Goal: Communication & Community: Ask a question

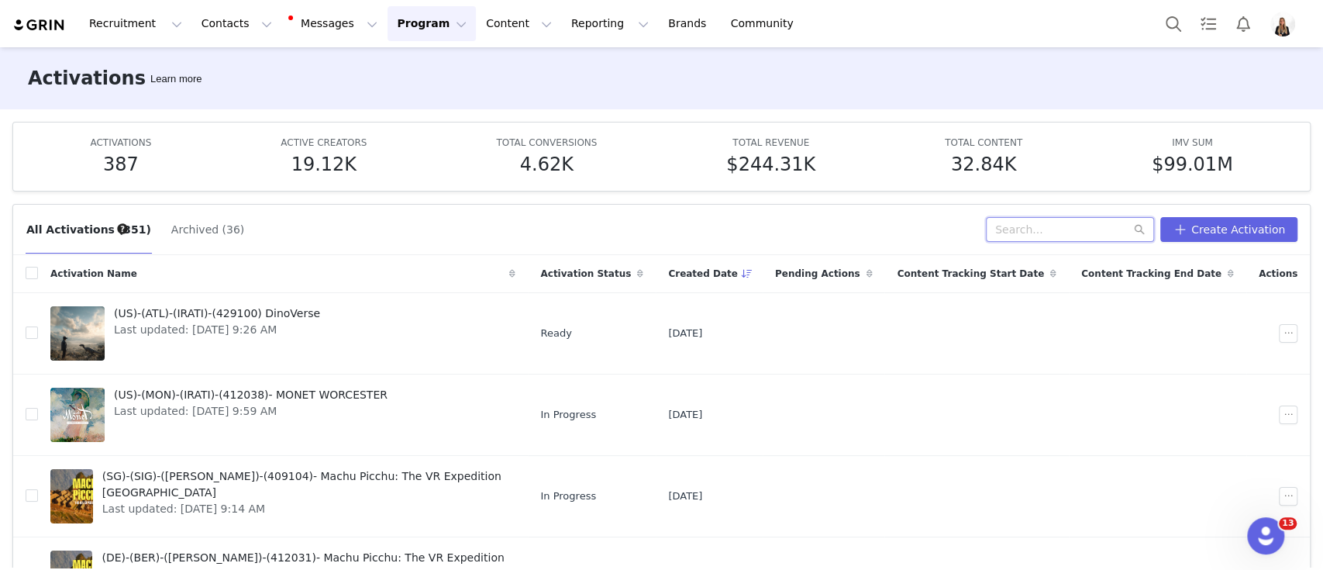
click at [1010, 227] on input "text" at bounding box center [1070, 229] width 168 height 25
click at [297, 28] on button "Messages Messages" at bounding box center [334, 23] width 105 height 35
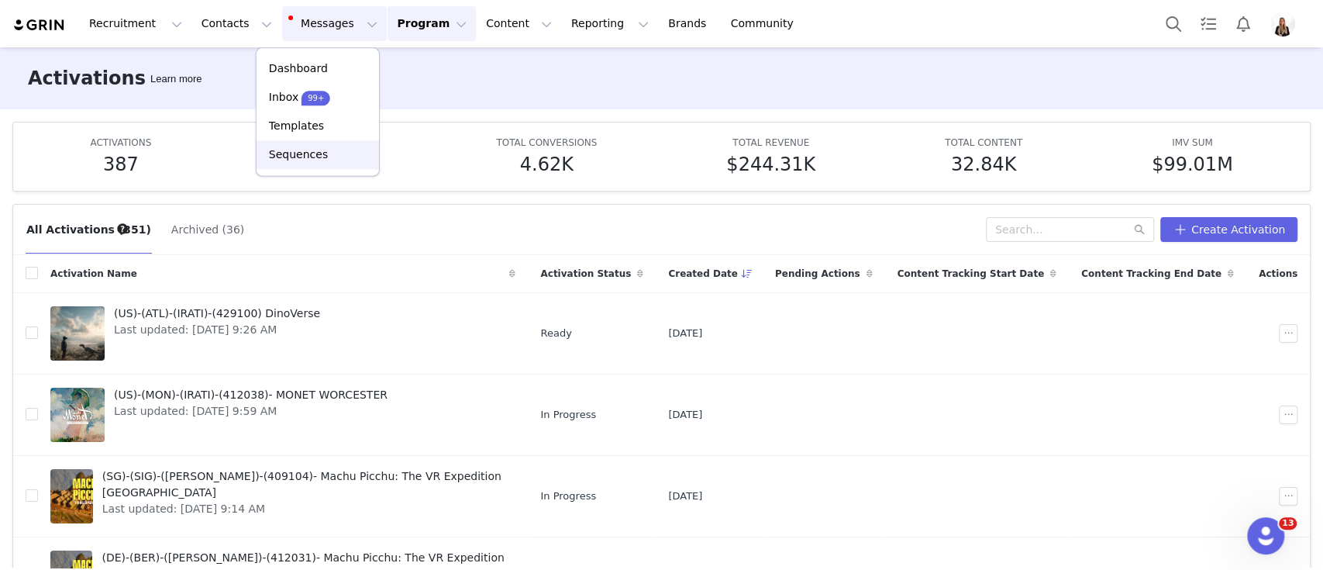
click at [322, 150] on div "Sequences" at bounding box center [318, 155] width 104 height 16
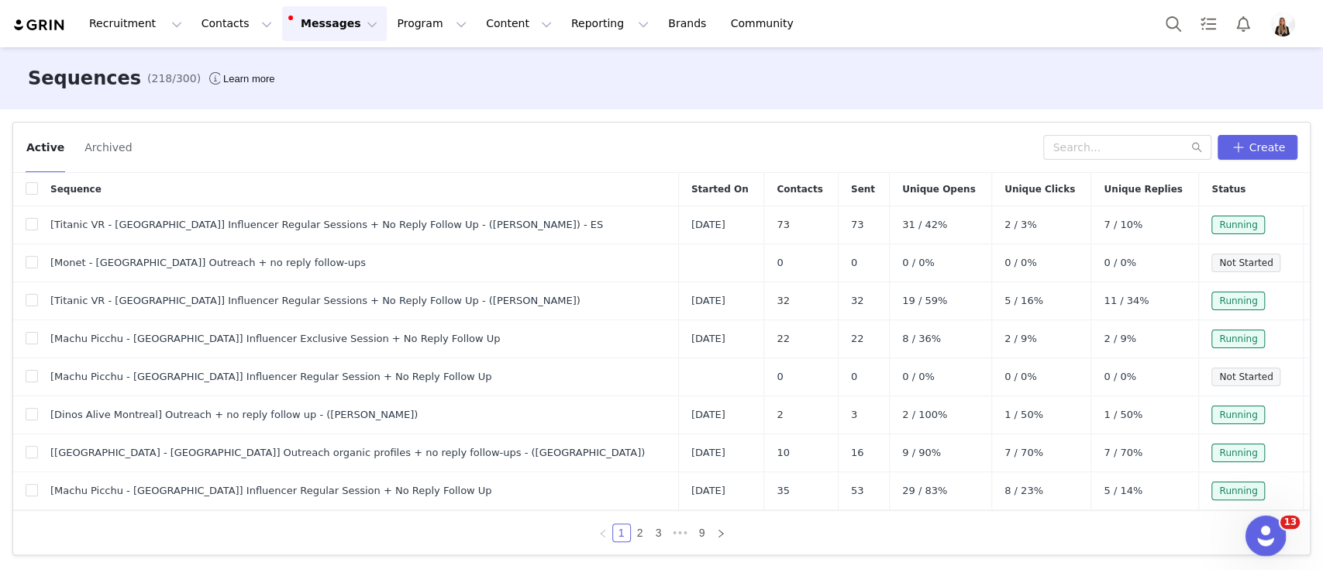
click at [1265, 549] on div "Open Intercom Messenger" at bounding box center [1263, 533] width 51 height 51
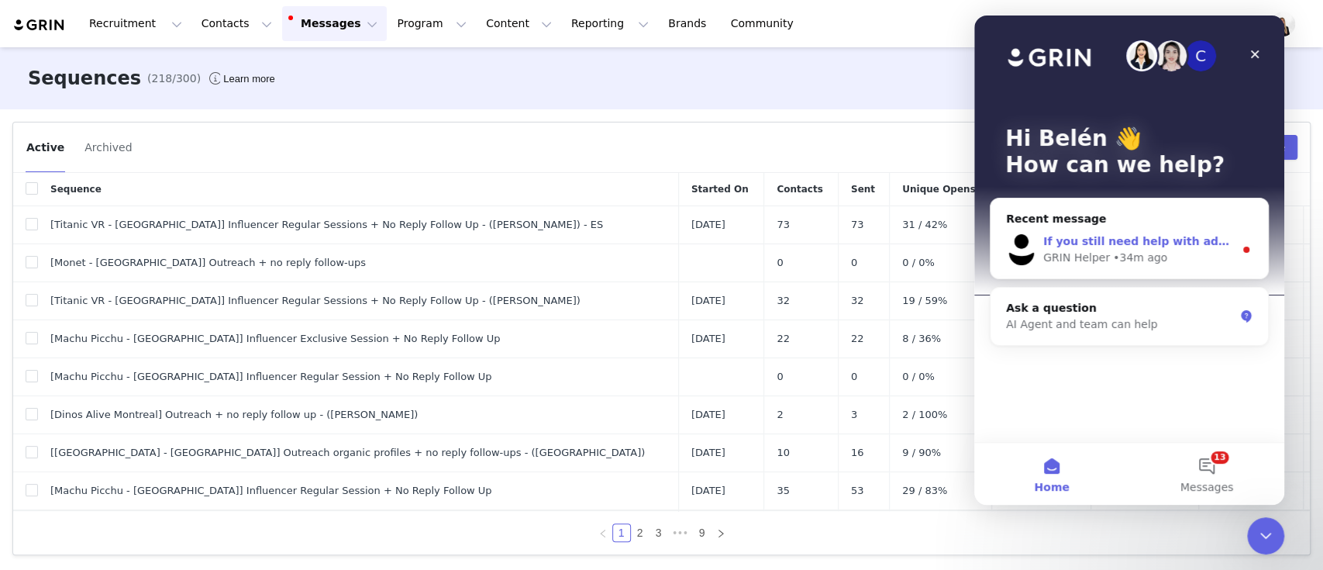
click at [1100, 264] on div "GRIN Helper" at bounding box center [1076, 258] width 67 height 16
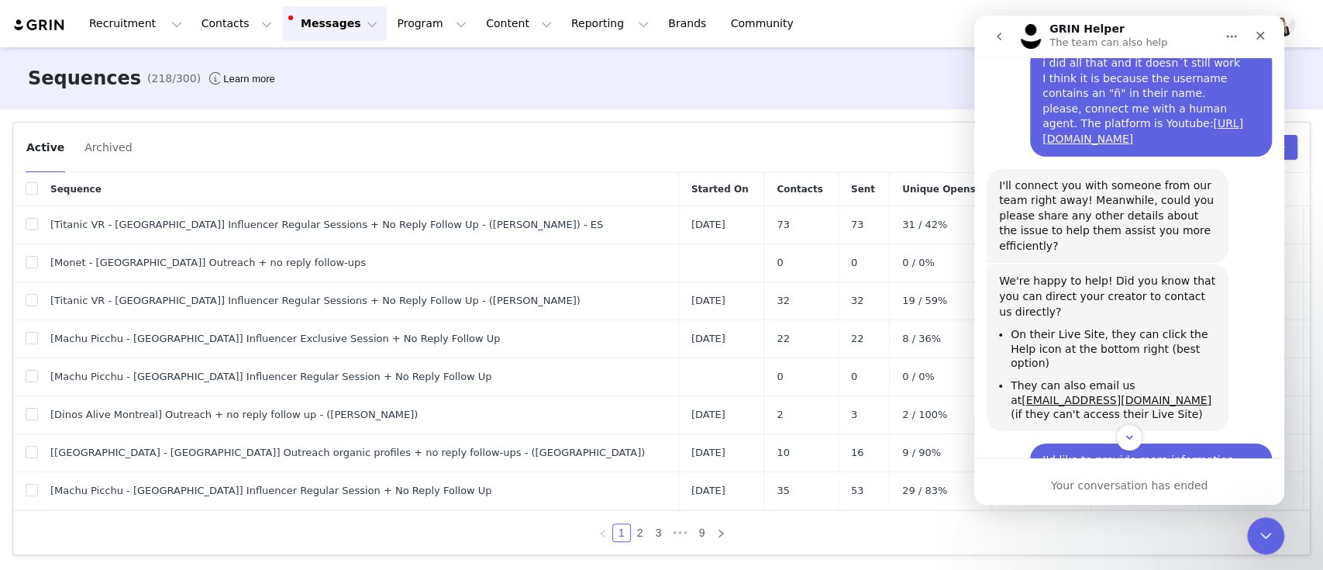
scroll to position [1041, 0]
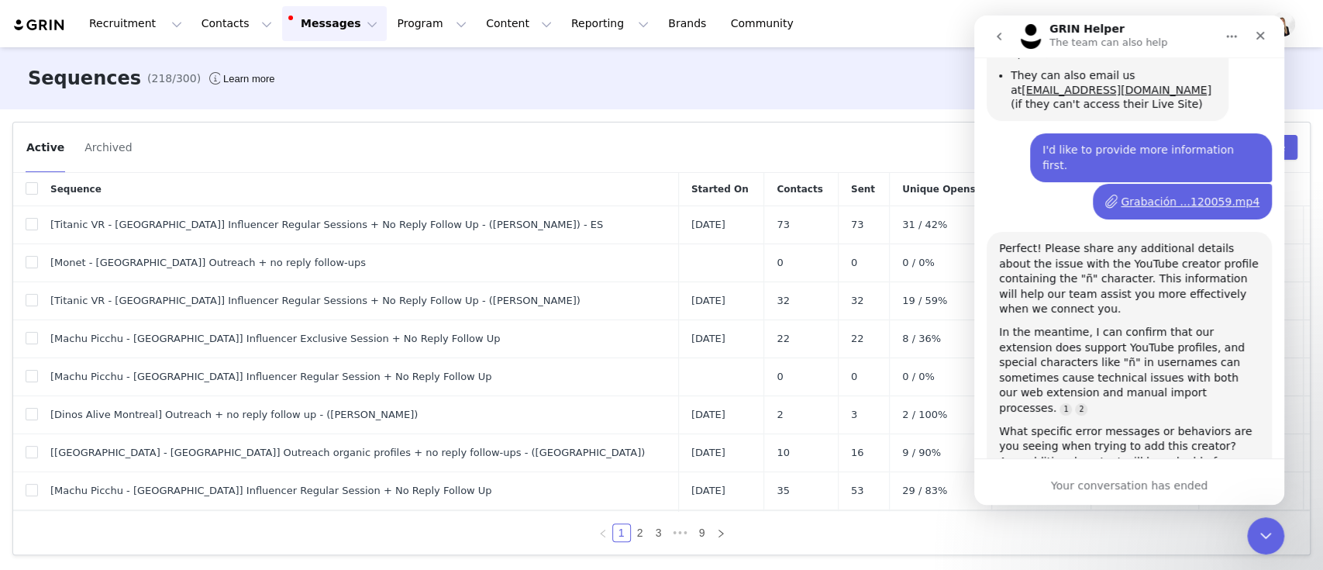
click at [1125, 478] on div "Your conversation has ended" at bounding box center [1129, 486] width 310 height 16
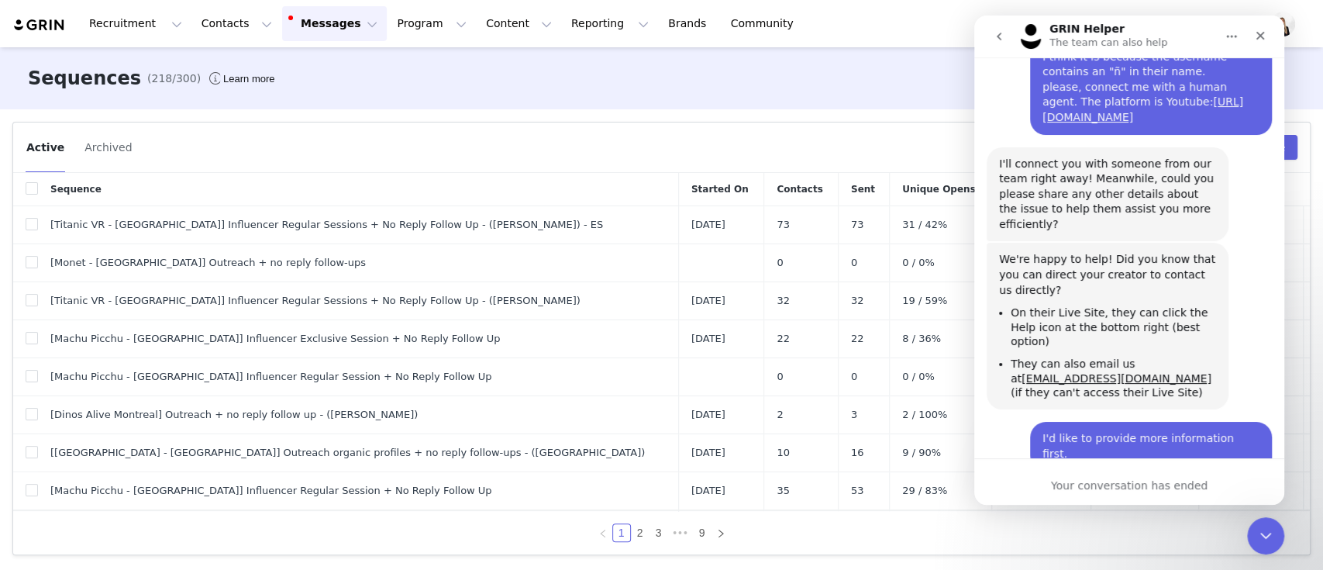
scroll to position [627, 0]
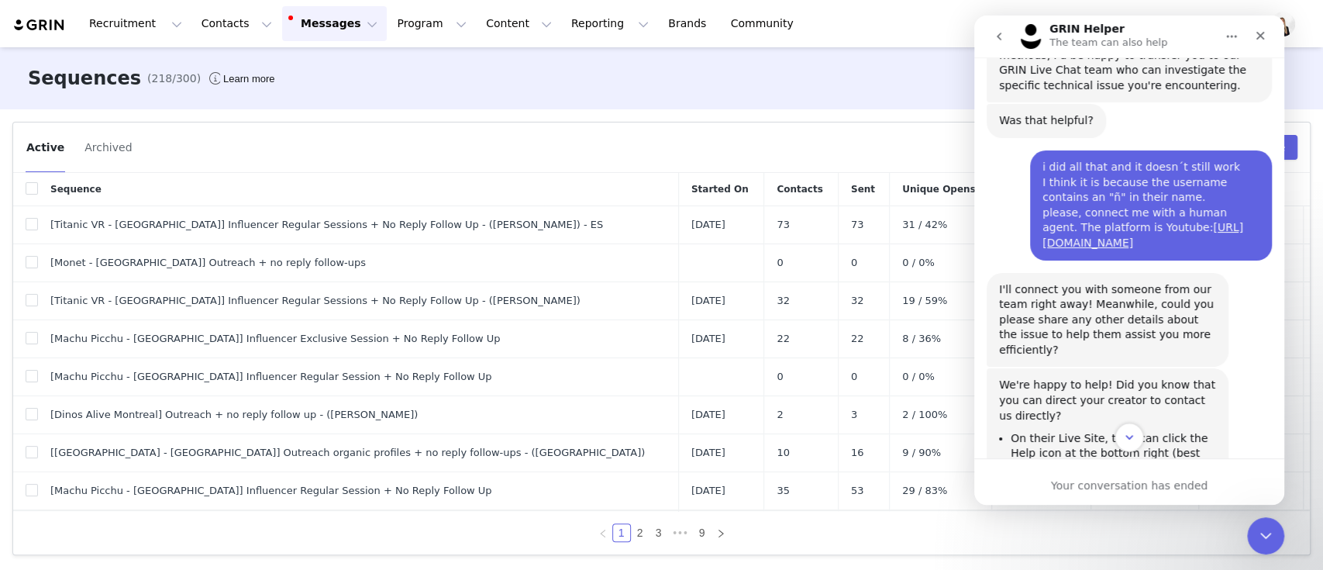
click at [1125, 440] on icon "Scroll to bottom" at bounding box center [1129, 437] width 14 height 14
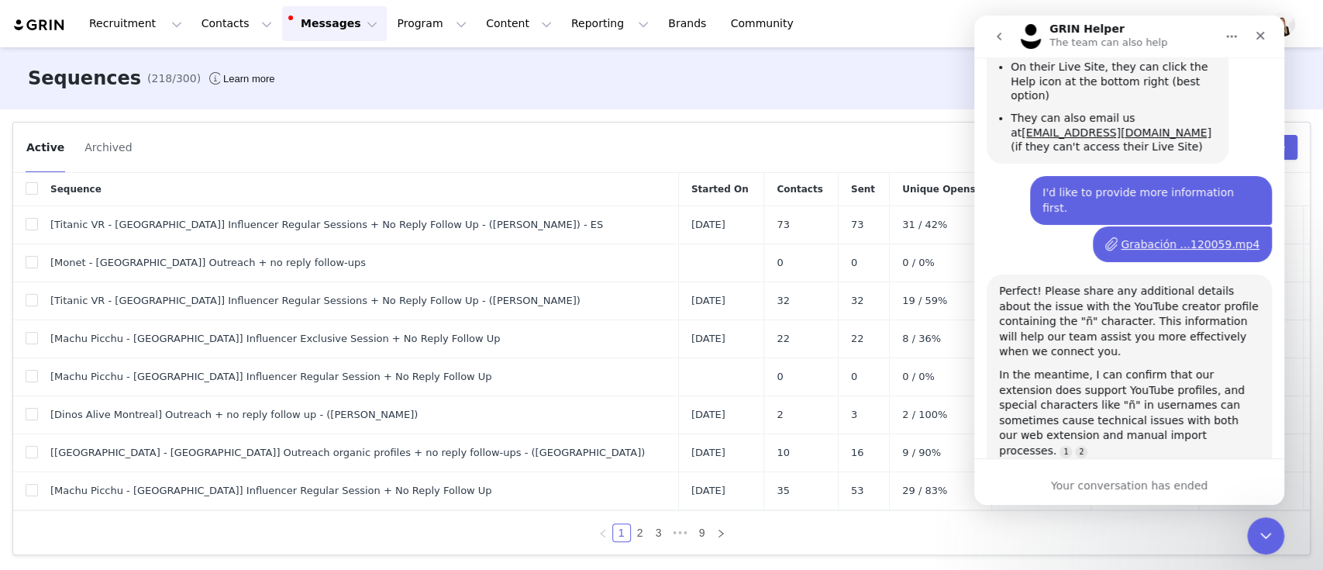
scroll to position [1041, 0]
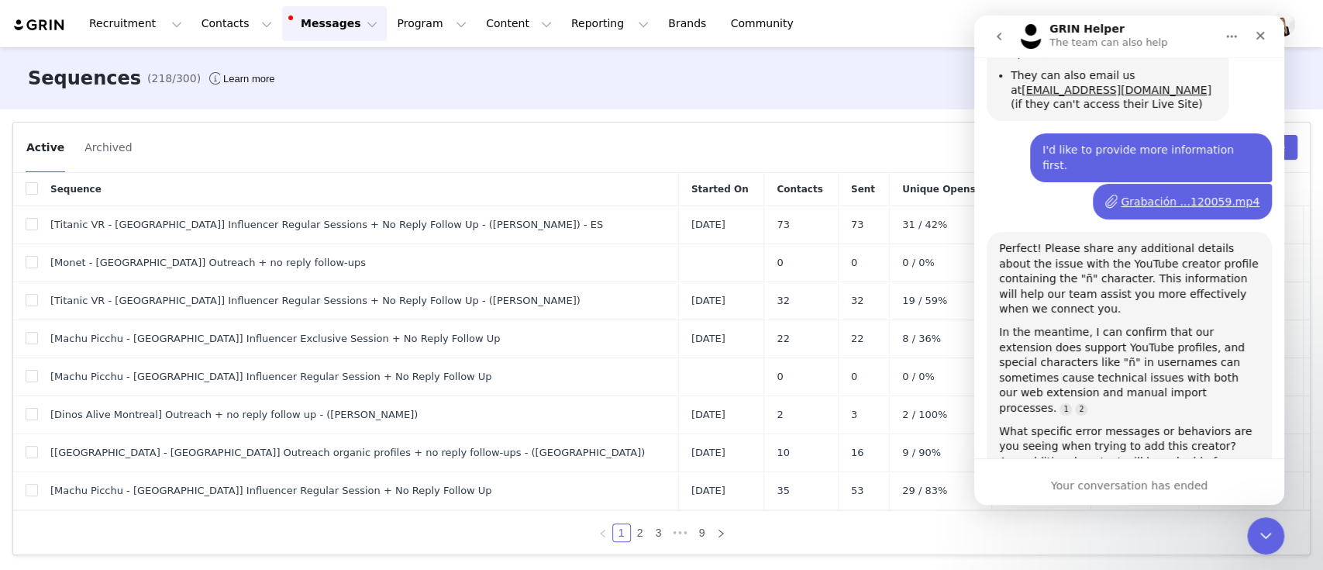
click at [987, 40] on button "go back" at bounding box center [998, 36] width 29 height 29
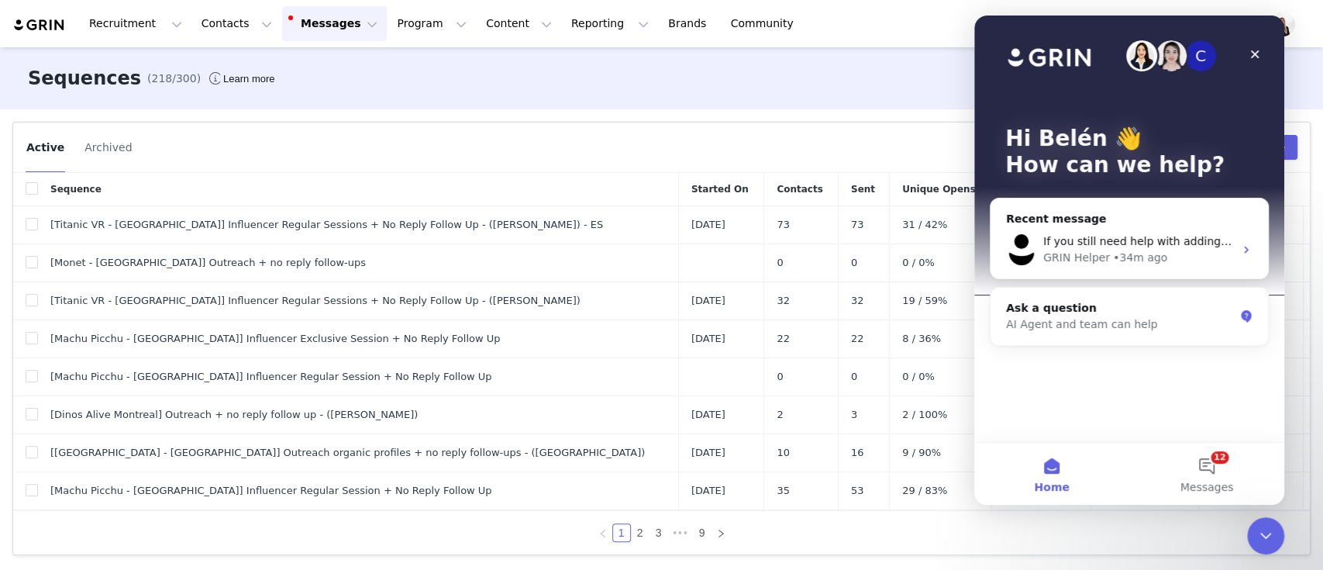
scroll to position [0, 0]
click at [1087, 250] on div "GRIN Helper" at bounding box center [1076, 258] width 67 height 16
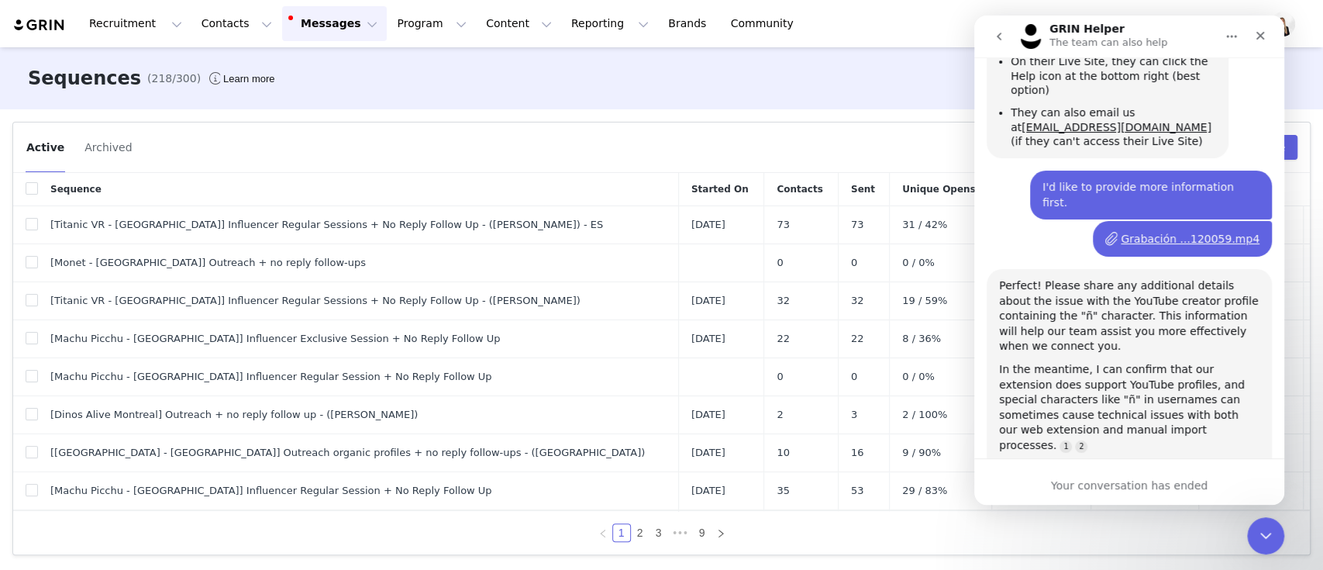
scroll to position [1041, 0]
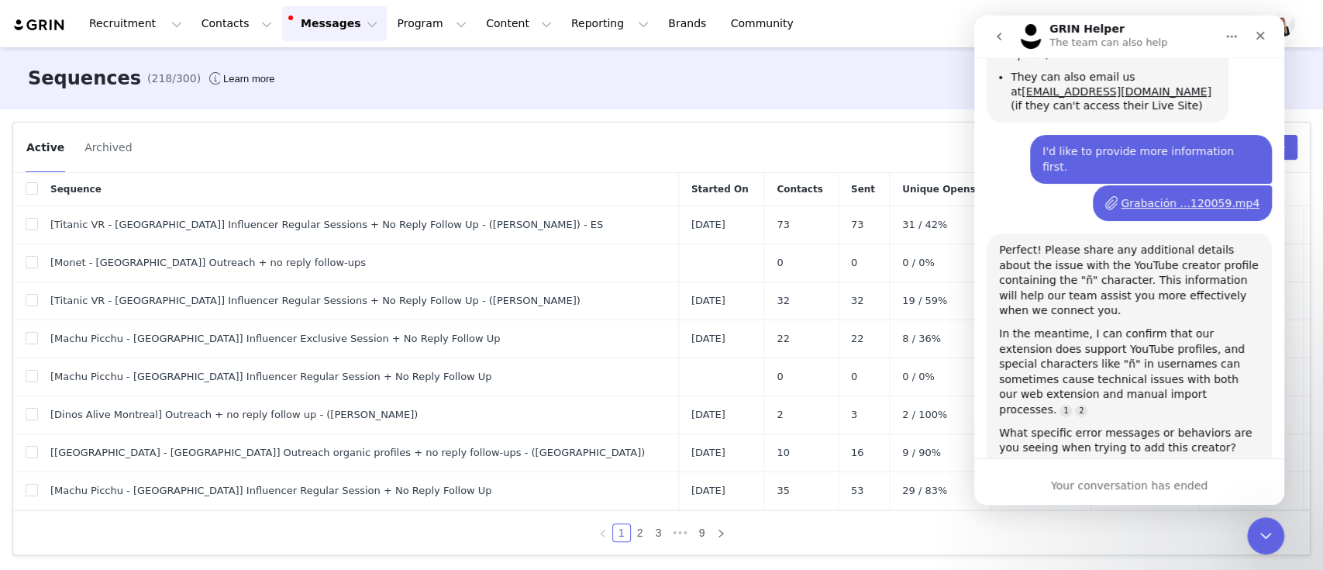
drag, startPoint x: 1115, startPoint y: 465, endPoint x: 1135, endPoint y: 367, distance: 100.3
click at [1115, 464] on div "Your conversation has ended" at bounding box center [1129, 481] width 310 height 47
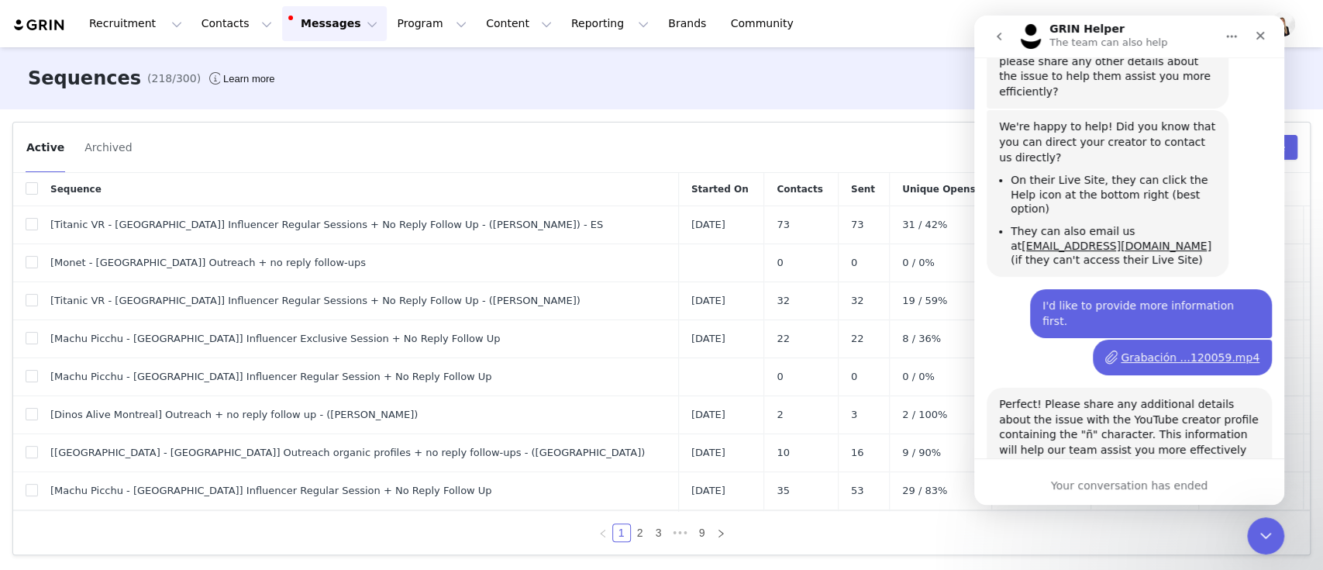
scroll to position [524, 0]
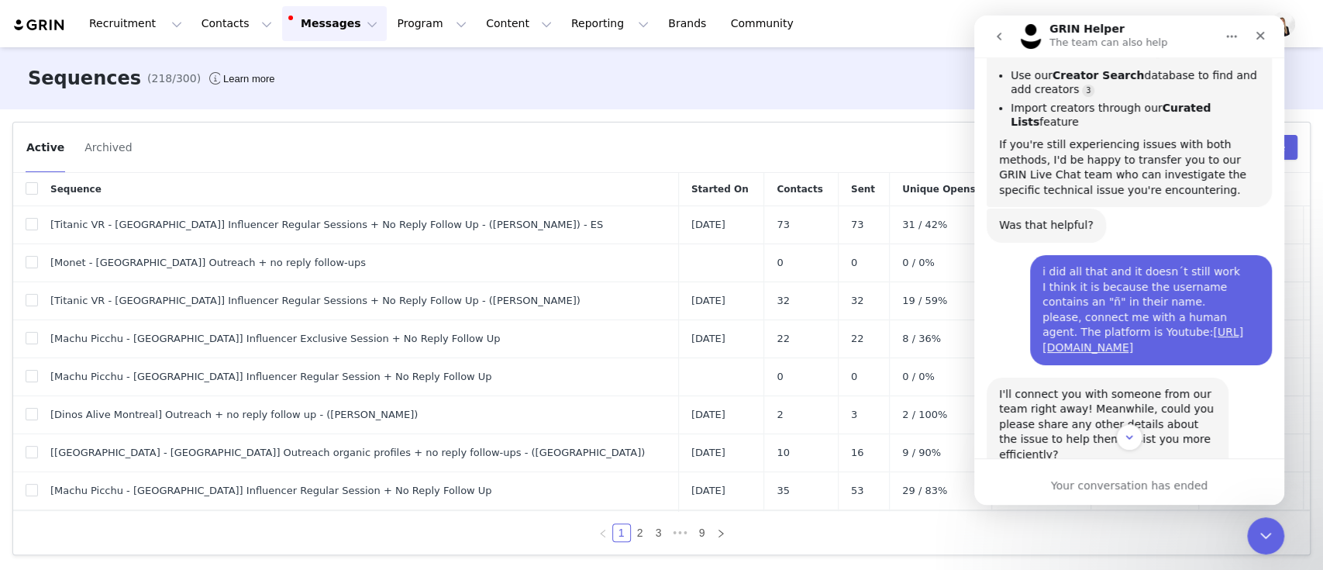
click at [1218, 36] on button "Home" at bounding box center [1231, 36] width 29 height 29
click at [1187, 85] on div "Expand window" at bounding box center [1181, 76] width 153 height 32
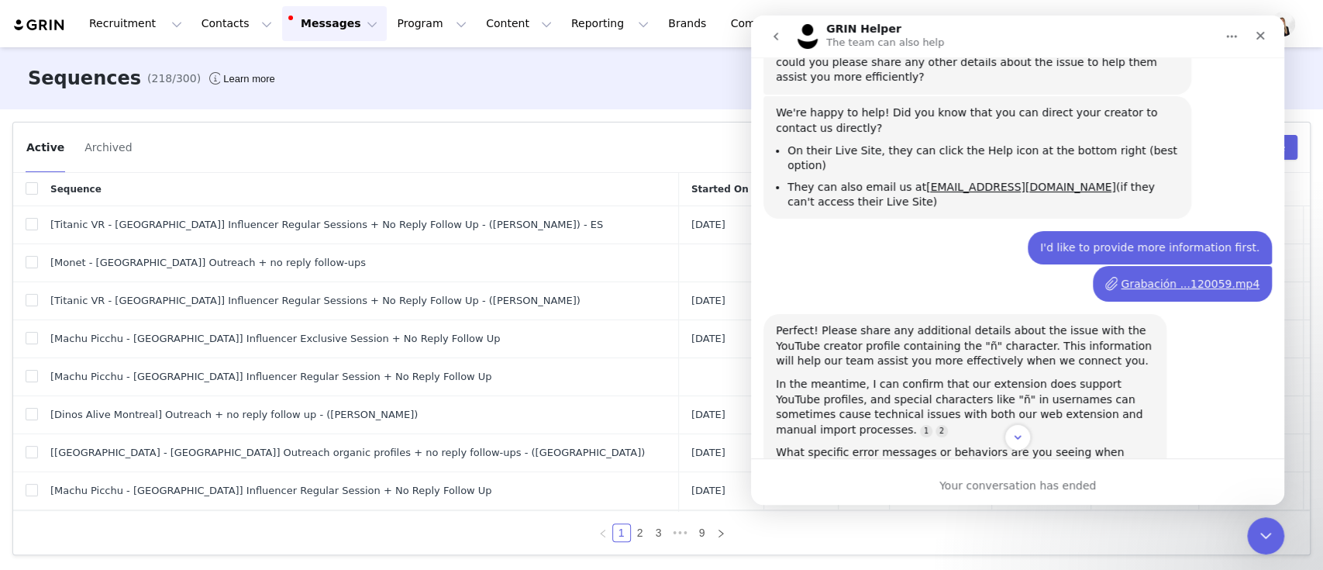
scroll to position [766, 0]
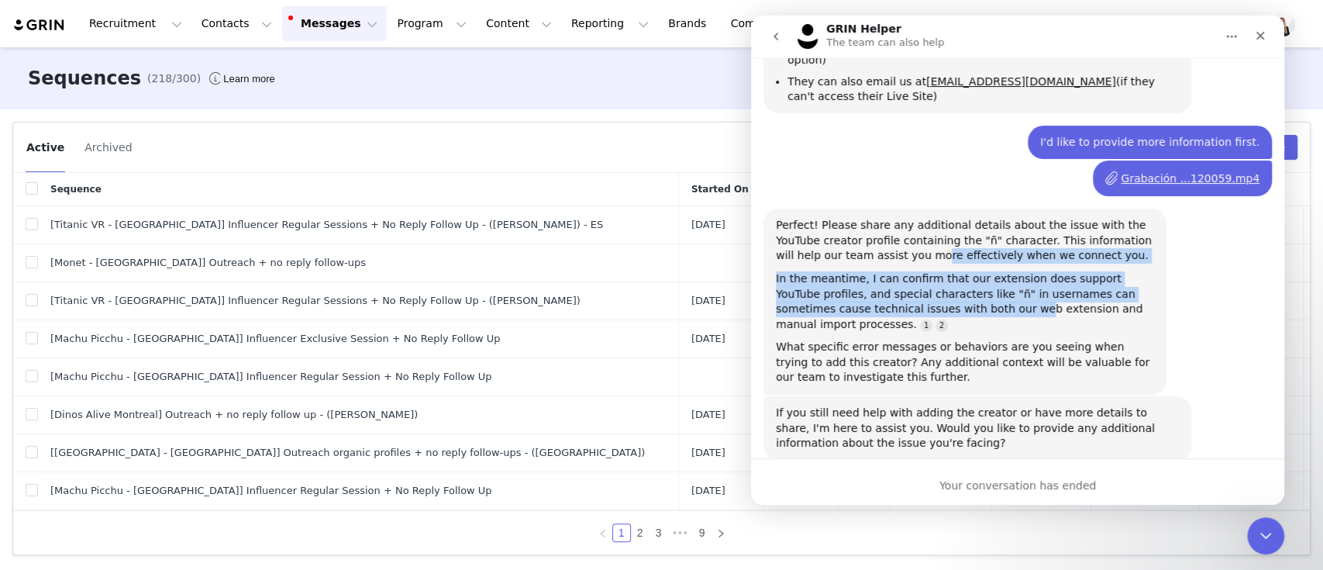
drag, startPoint x: 838, startPoint y: 212, endPoint x: 936, endPoint y: 264, distance: 111.0
click at [936, 264] on div "Perfect! Please share any additional details about the issue with the YouTube c…" at bounding box center [965, 301] width 378 height 167
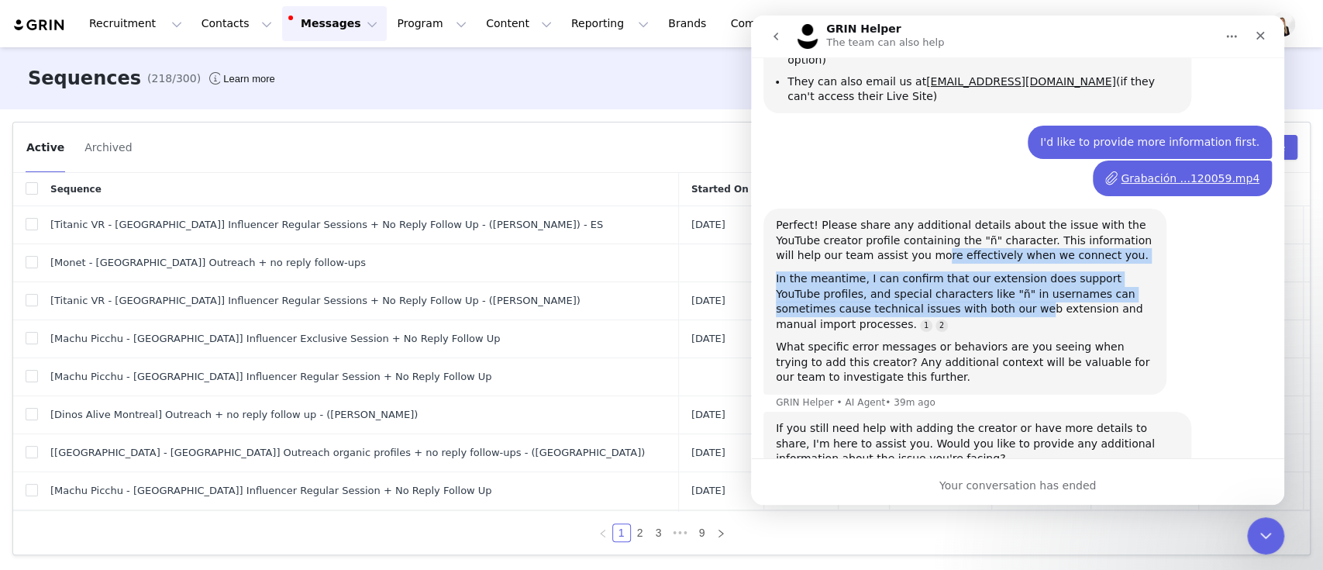
scroll to position [781, 0]
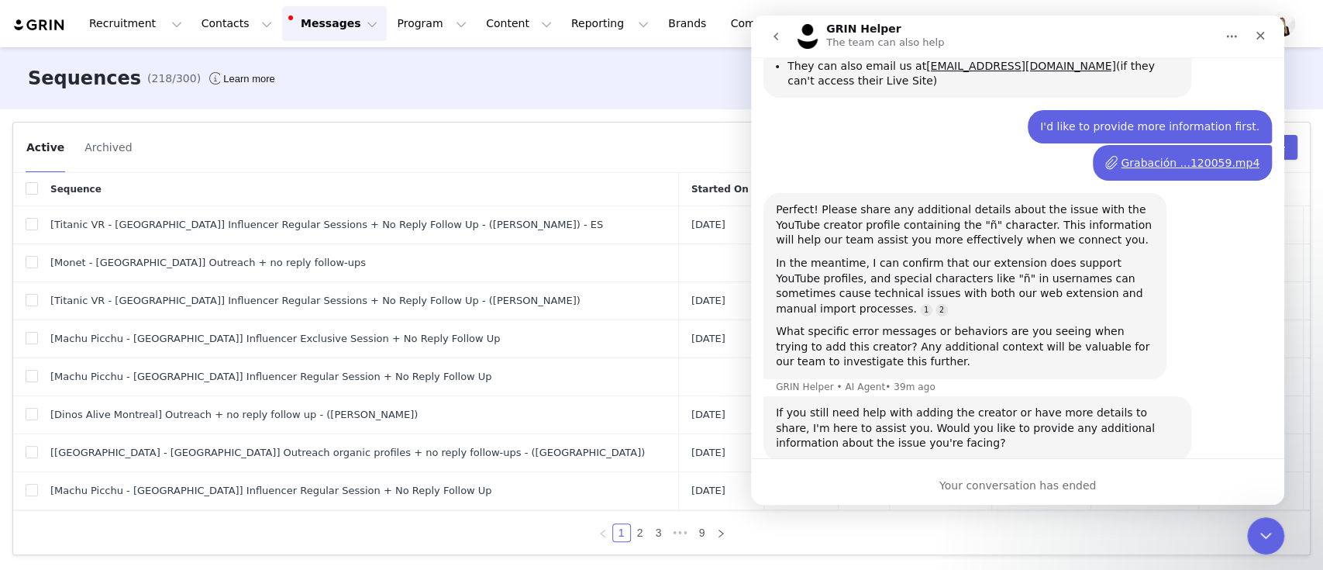
click at [824, 405] on div "If you still need help with adding the creator or have more details to share, I…" at bounding box center [977, 428] width 403 height 46
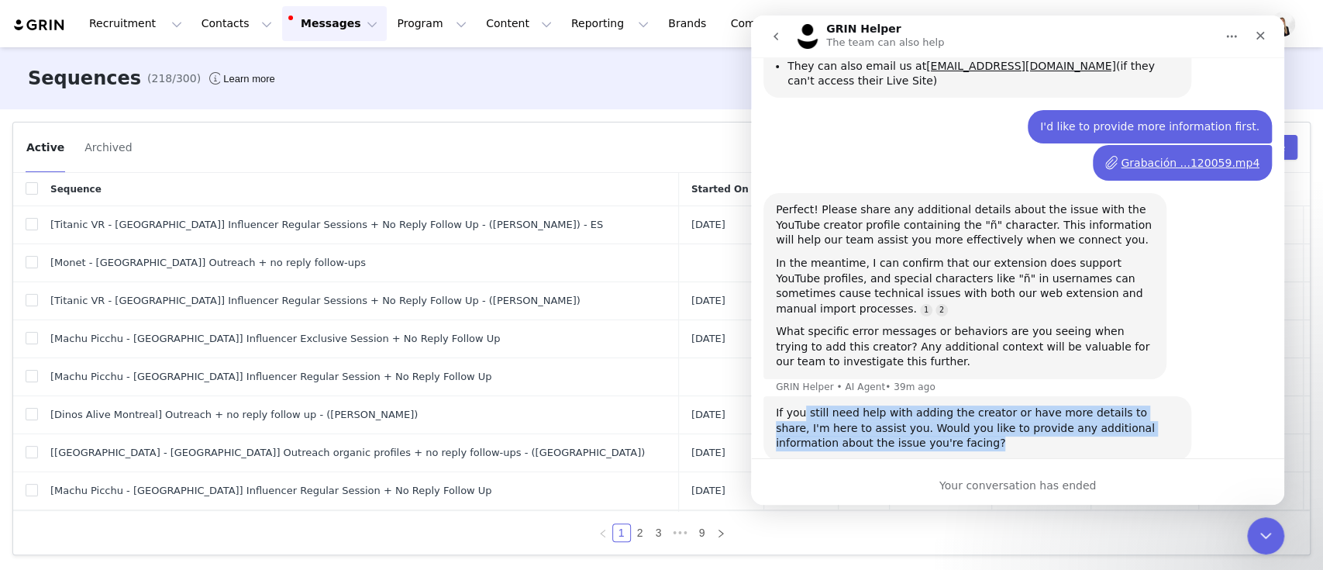
drag, startPoint x: 864, startPoint y: 400, endPoint x: 772, endPoint y: 234, distance: 189.4
click at [802, 396] on div "If you still need help with adding the creator or have more details to share, I…" at bounding box center [978, 428] width 428 height 64
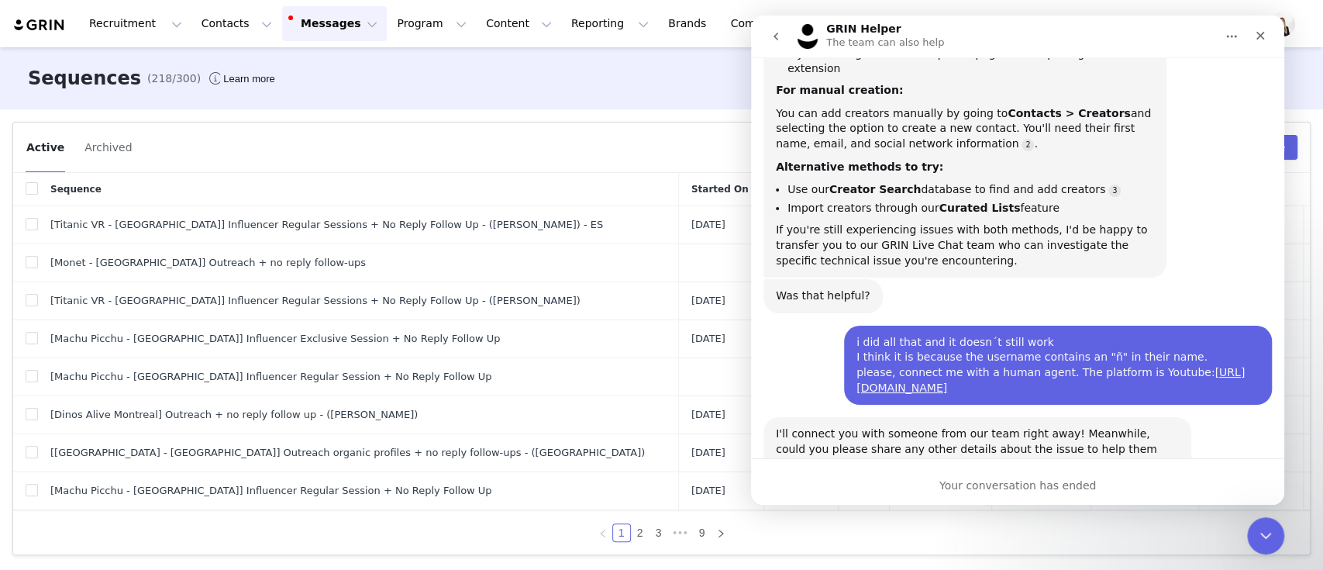
scroll to position [264, 0]
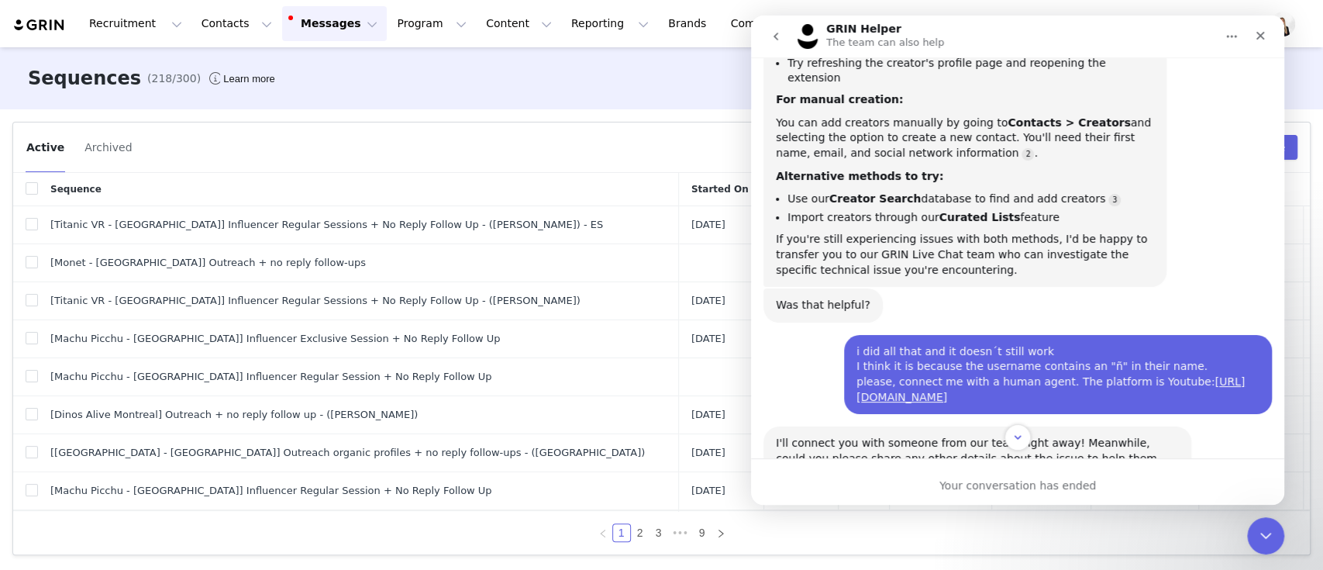
click at [778, 36] on icon "go back" at bounding box center [776, 36] width 12 height 12
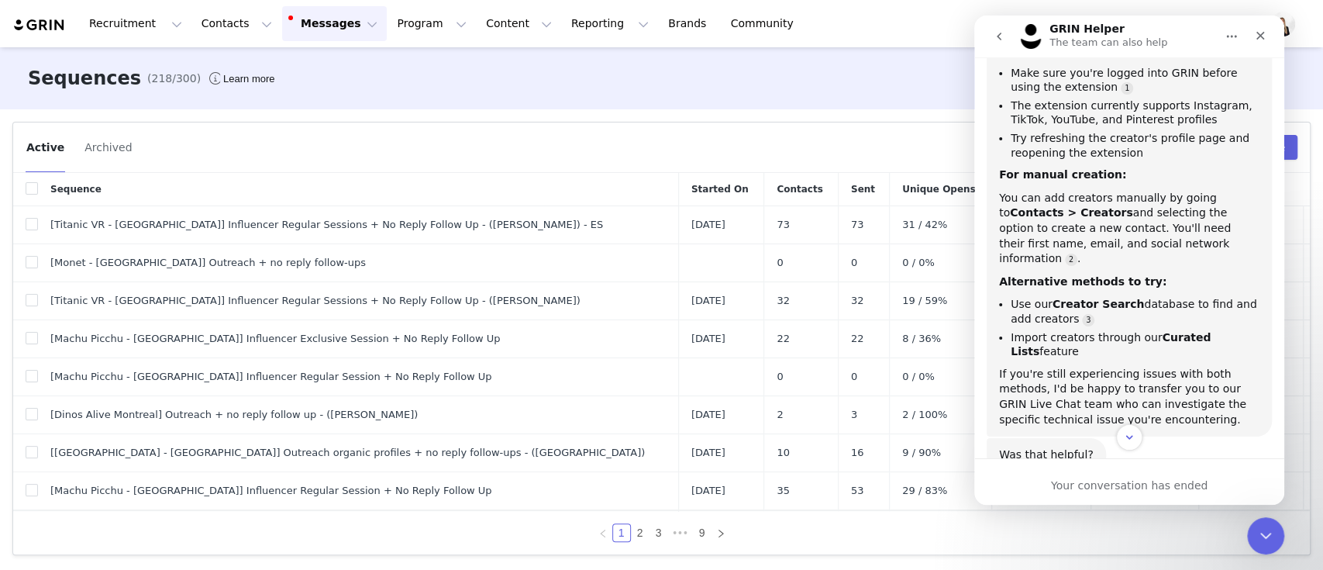
scroll to position [0, 0]
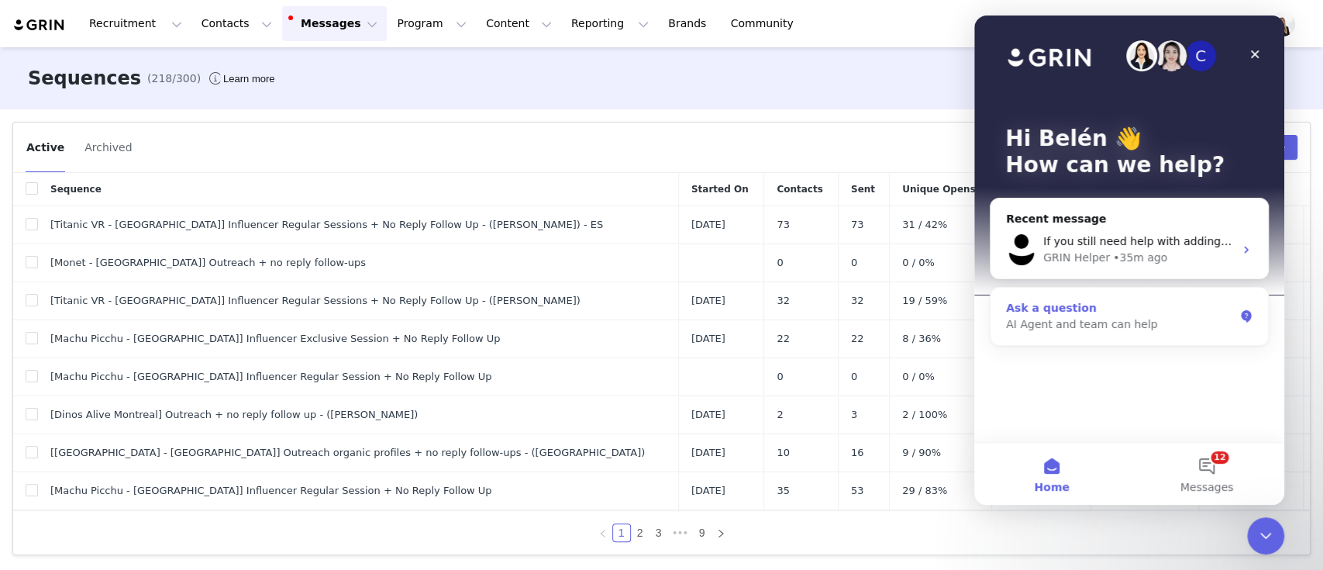
click at [1161, 331] on div "AI Agent and team can help" at bounding box center [1120, 324] width 228 height 16
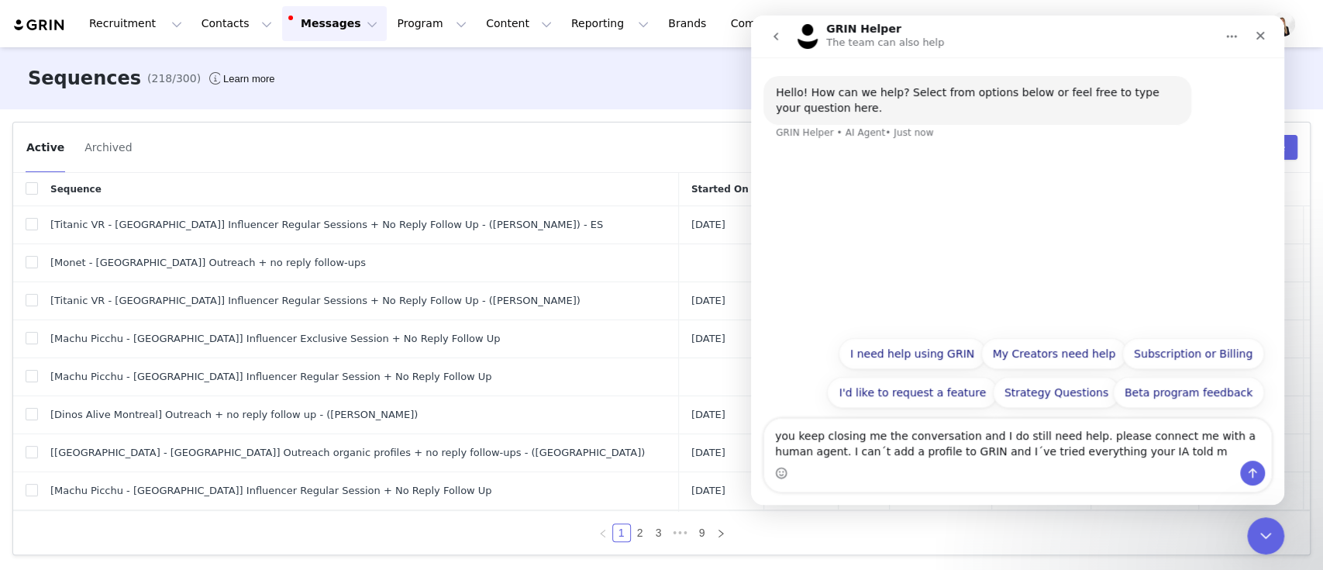
type textarea "you keep closing me the conversation and I do still need help. please connect m…"
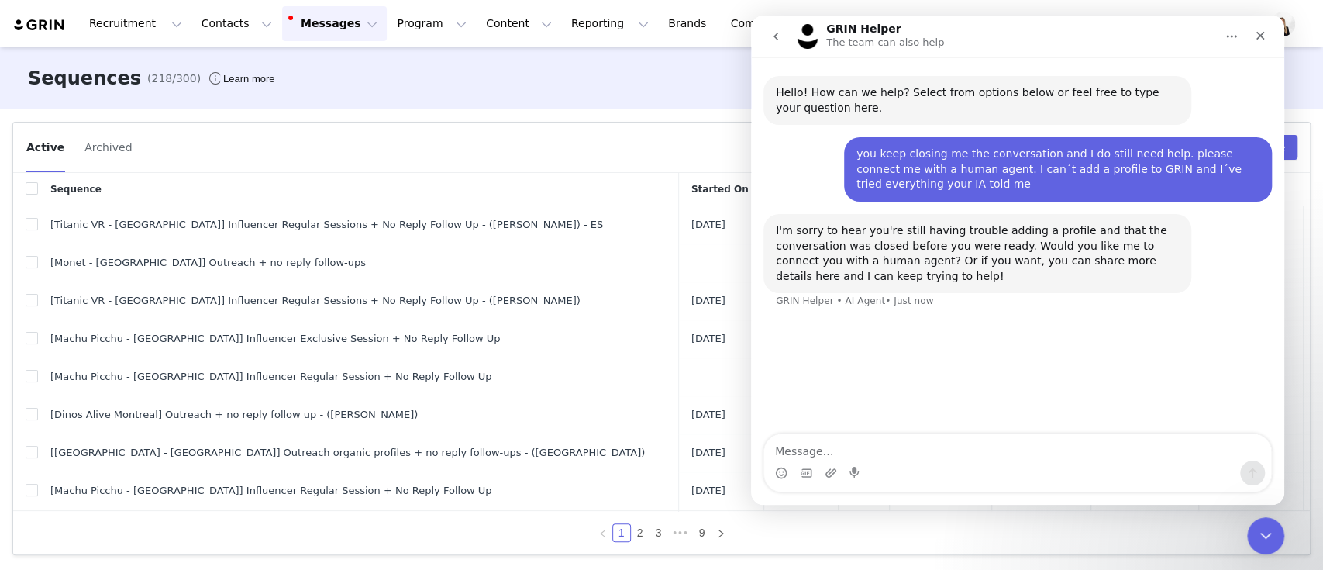
click at [857, 461] on div "Intercom messenger" at bounding box center [856, 472] width 12 height 25
click at [857, 453] on textarea "Message…" at bounding box center [1017, 447] width 507 height 26
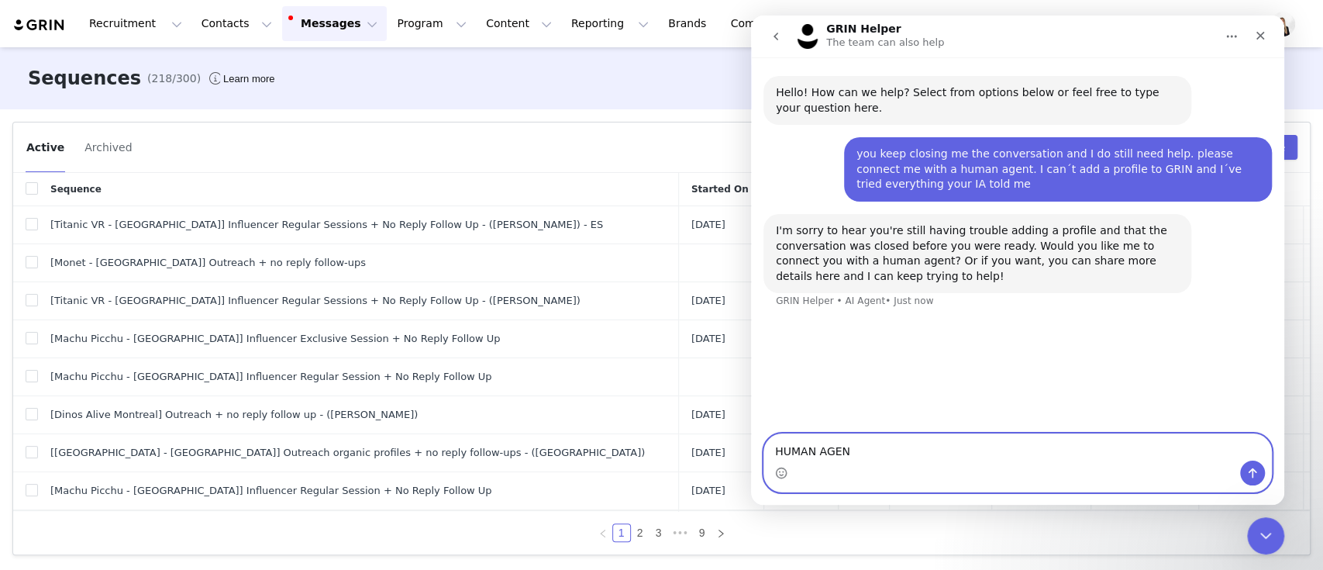
type textarea "HUMAN AGENT"
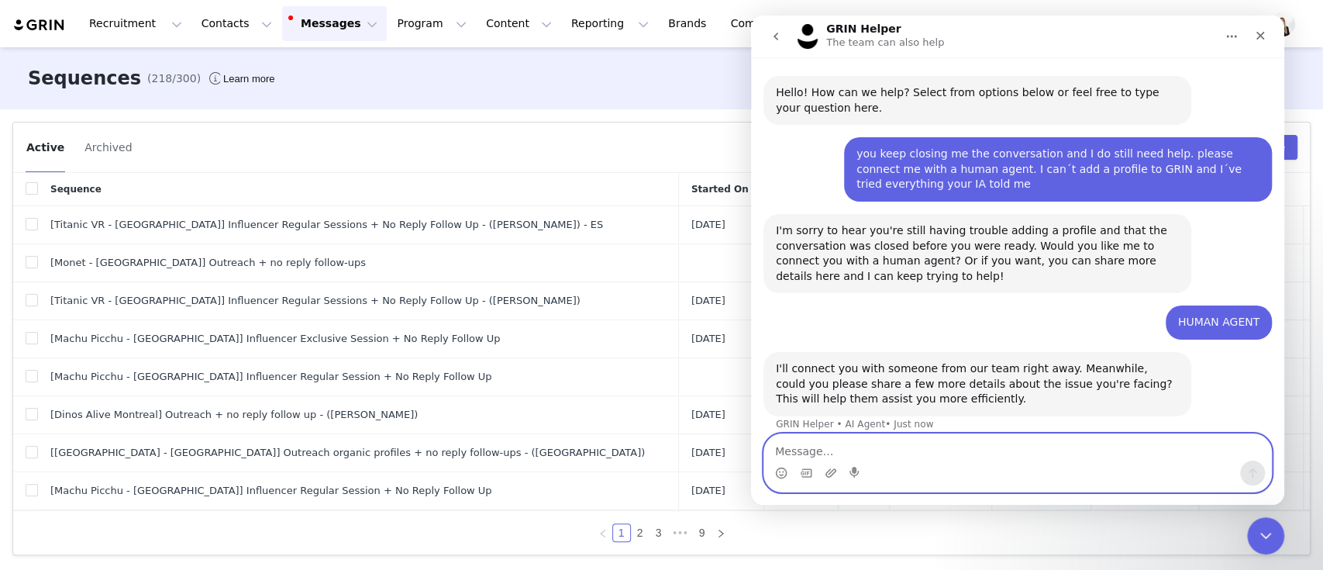
scroll to position [13, 0]
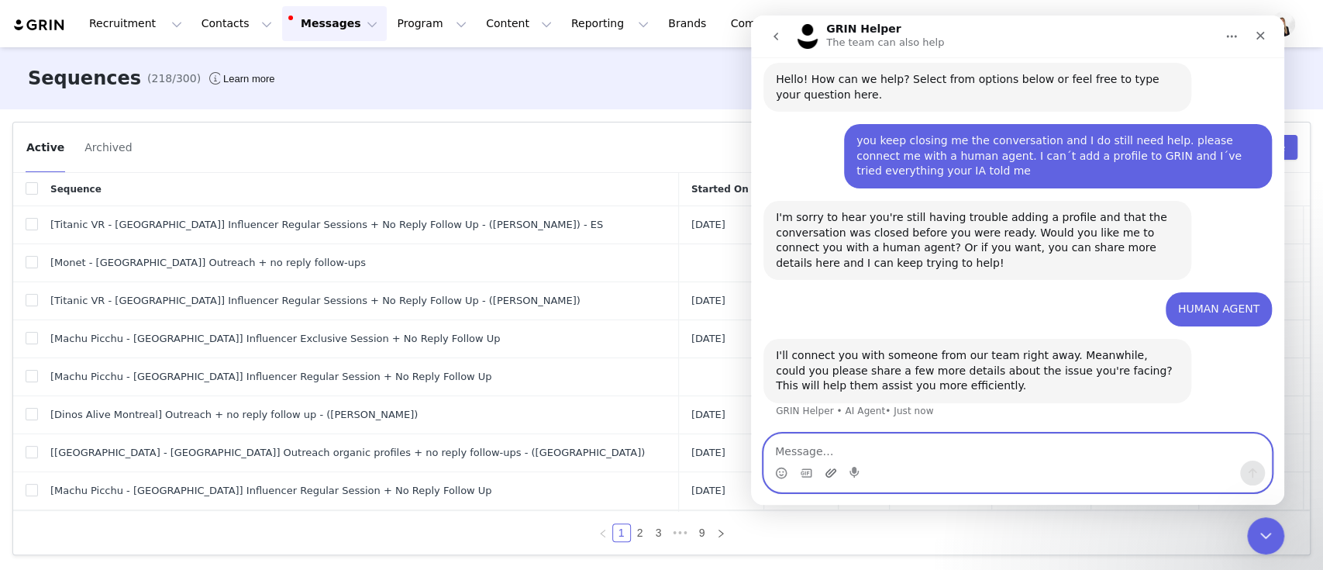
click at [828, 468] on icon "Upload attachment" at bounding box center [831, 473] width 12 height 12
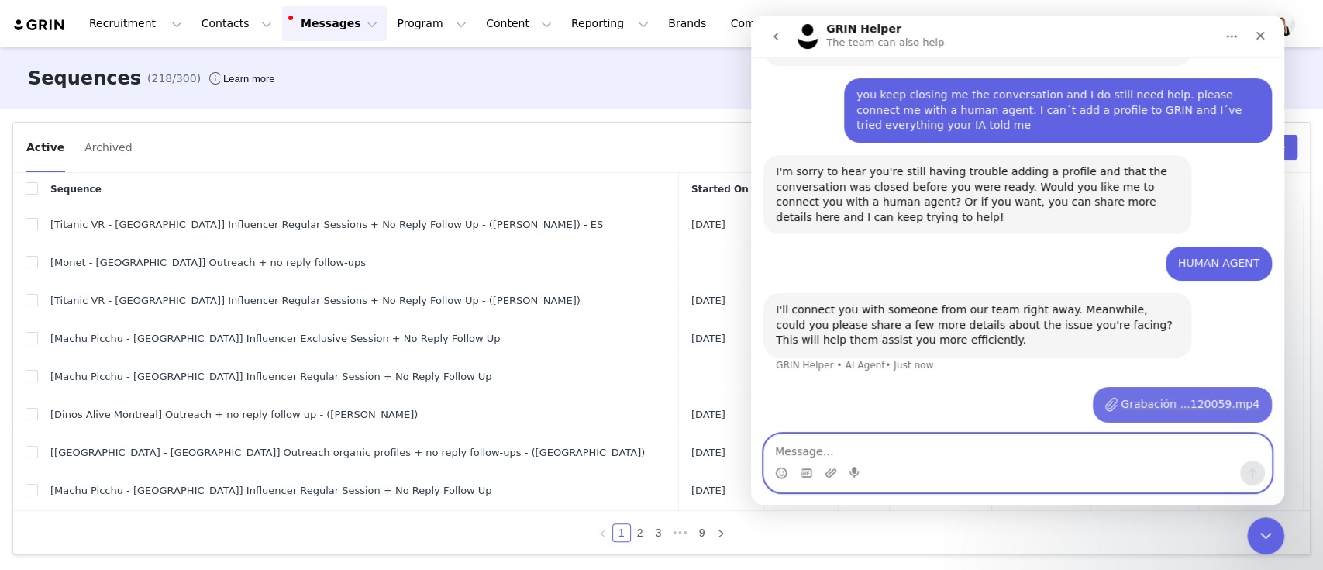
scroll to position [62, 0]
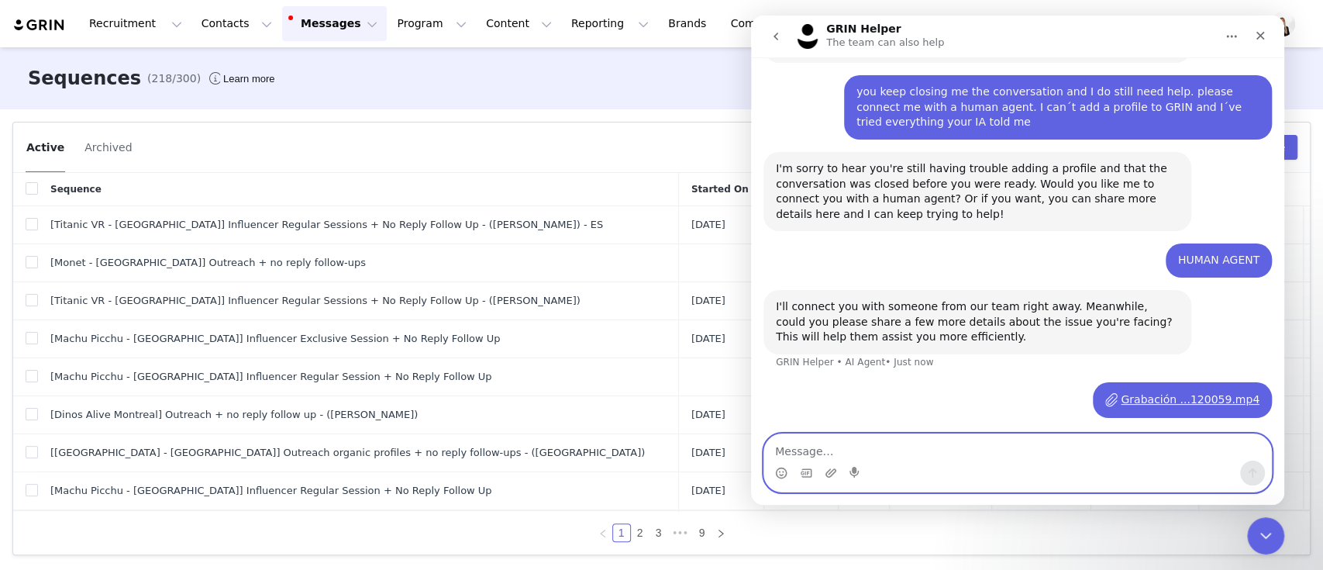
click at [1037, 454] on textarea "Message…" at bounding box center [1017, 447] width 507 height 26
type textarea "T"
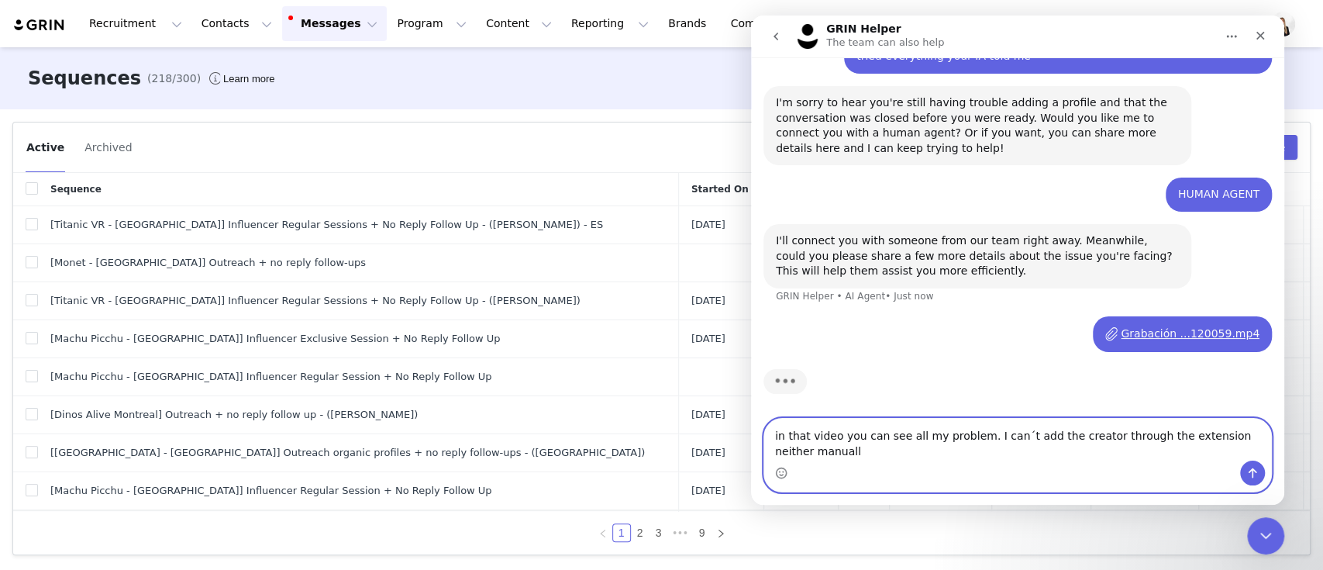
type textarea "in that video you can see all my problem. I can´t add the creator through the e…"
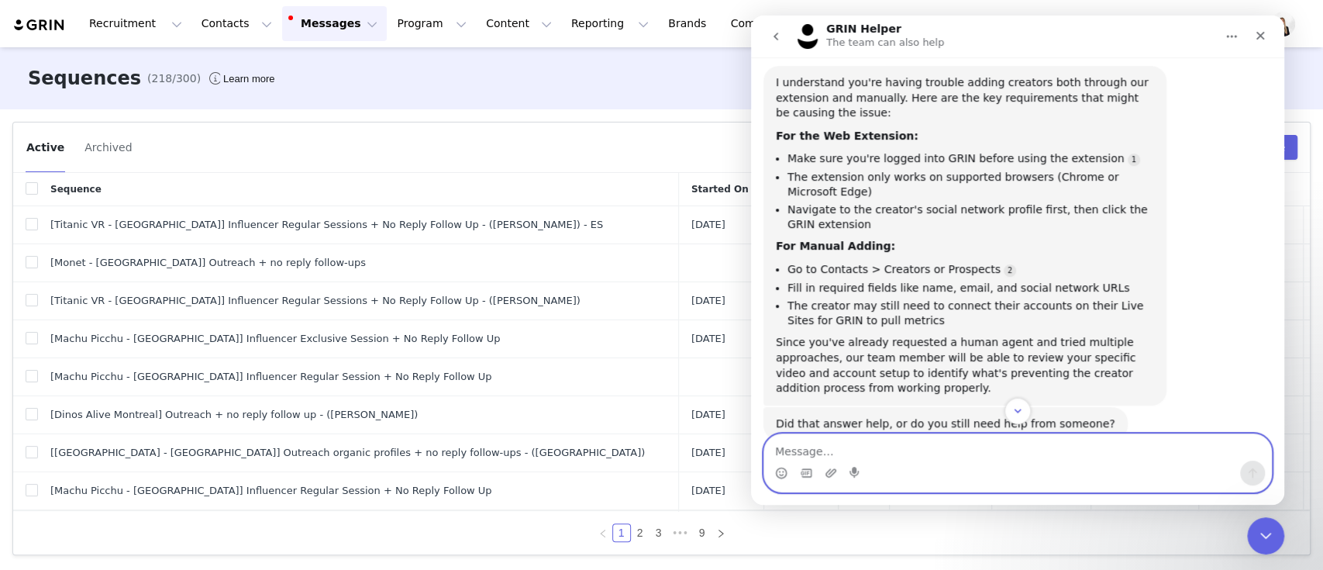
scroll to position [540, 0]
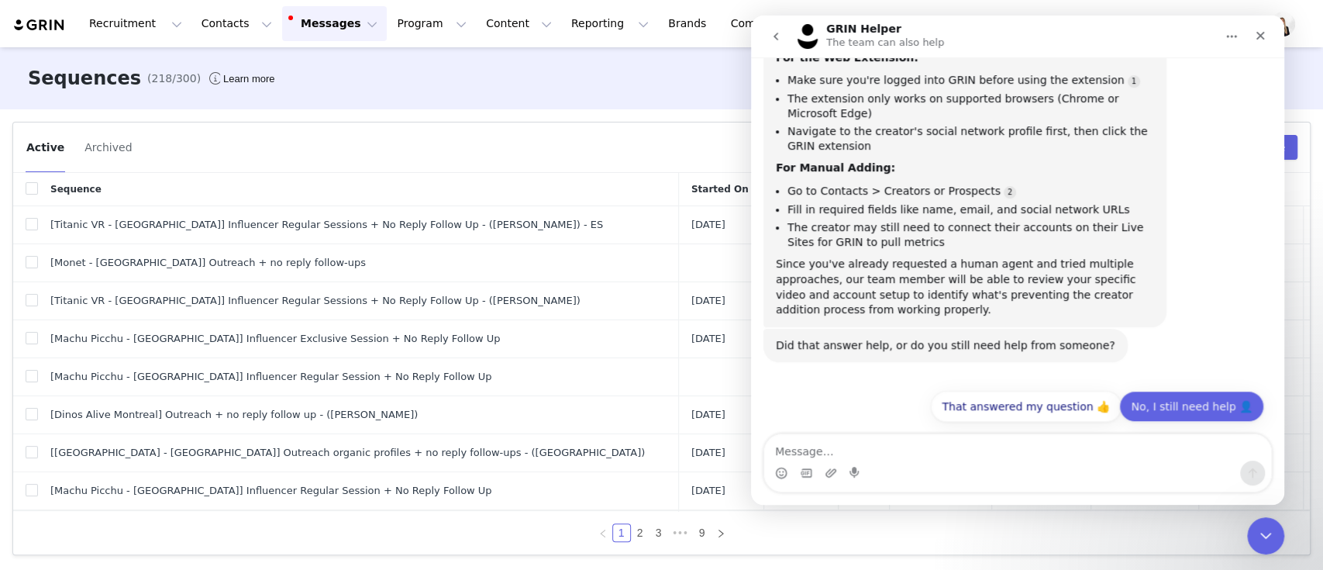
click at [1191, 412] on button "No, I still need help 👤" at bounding box center [1191, 406] width 145 height 31
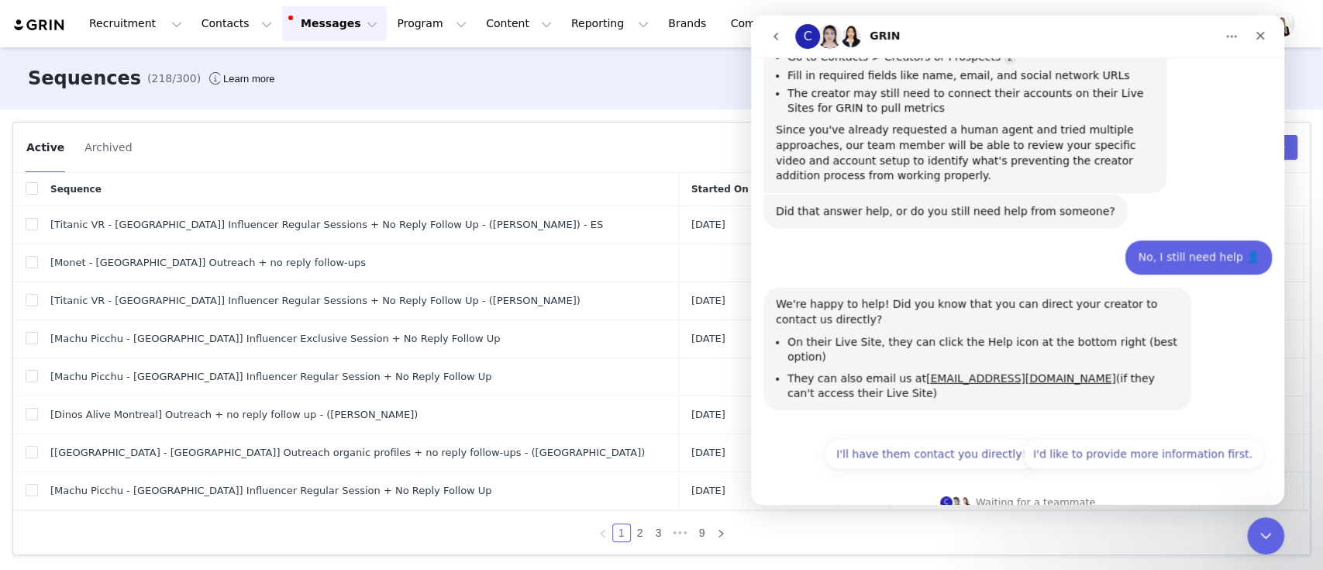
scroll to position [679, 0]
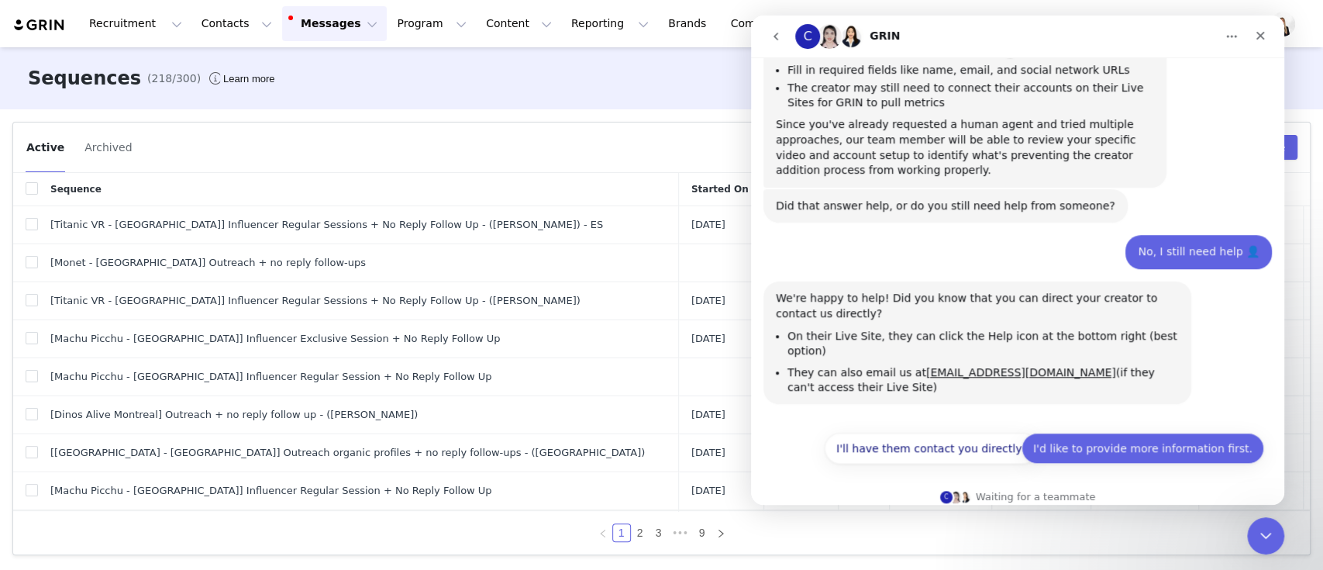
click at [1126, 433] on button "I'd like to provide more information first." at bounding box center [1143, 448] width 243 height 31
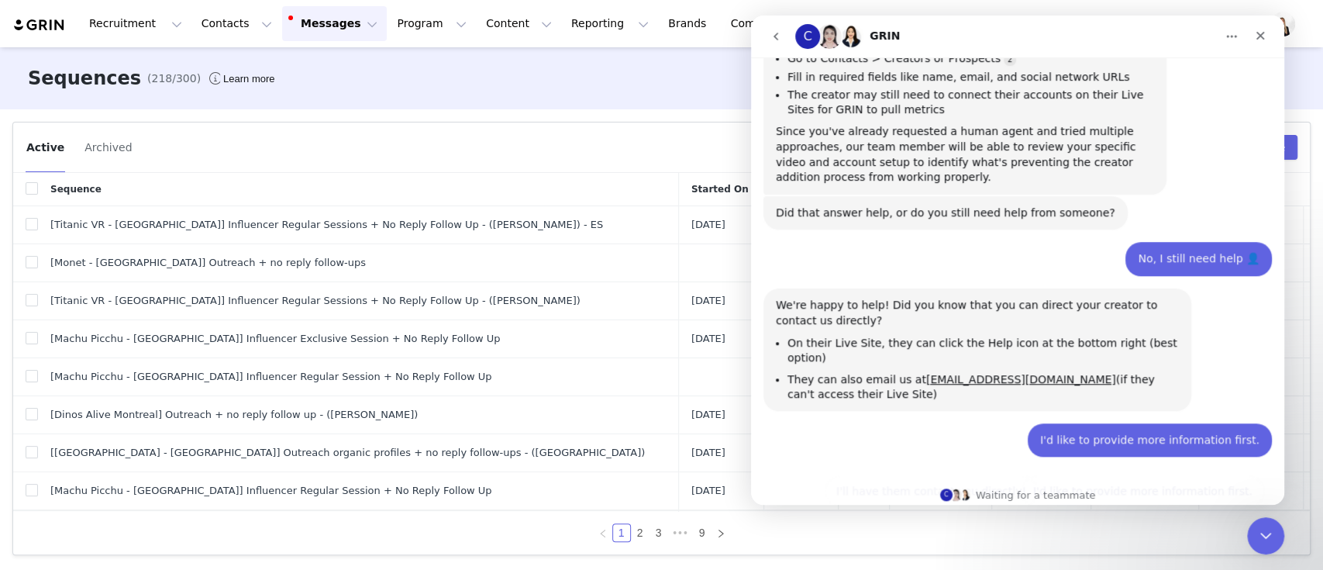
scroll to position [670, 0]
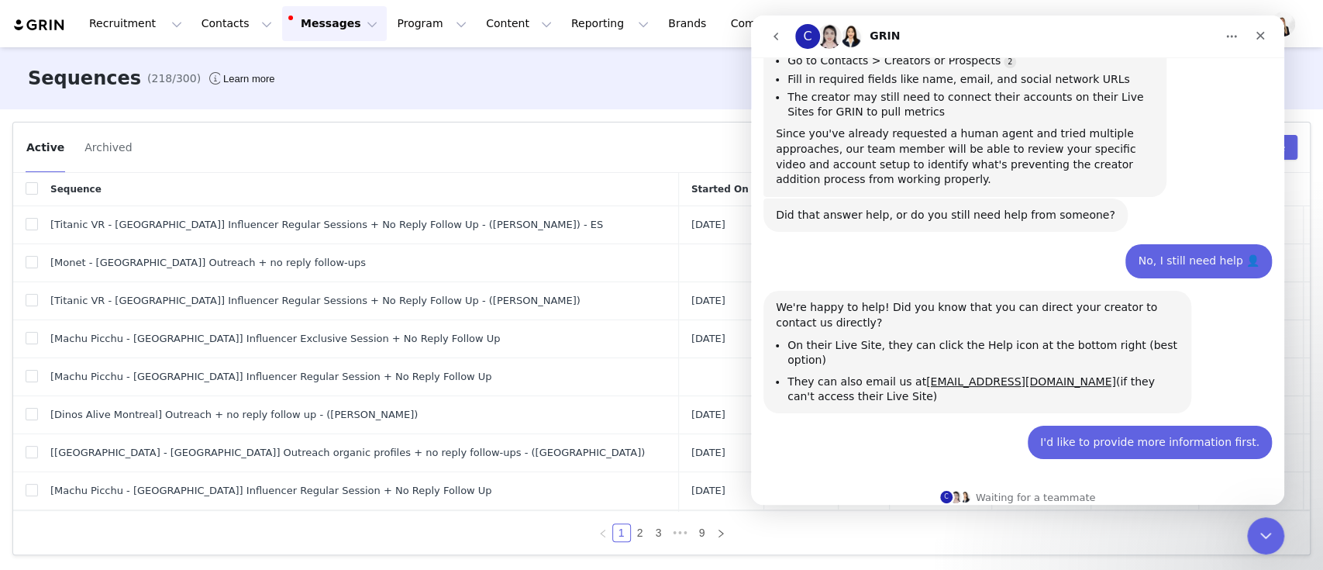
click at [764, 33] on button "go back" at bounding box center [775, 36] width 29 height 29
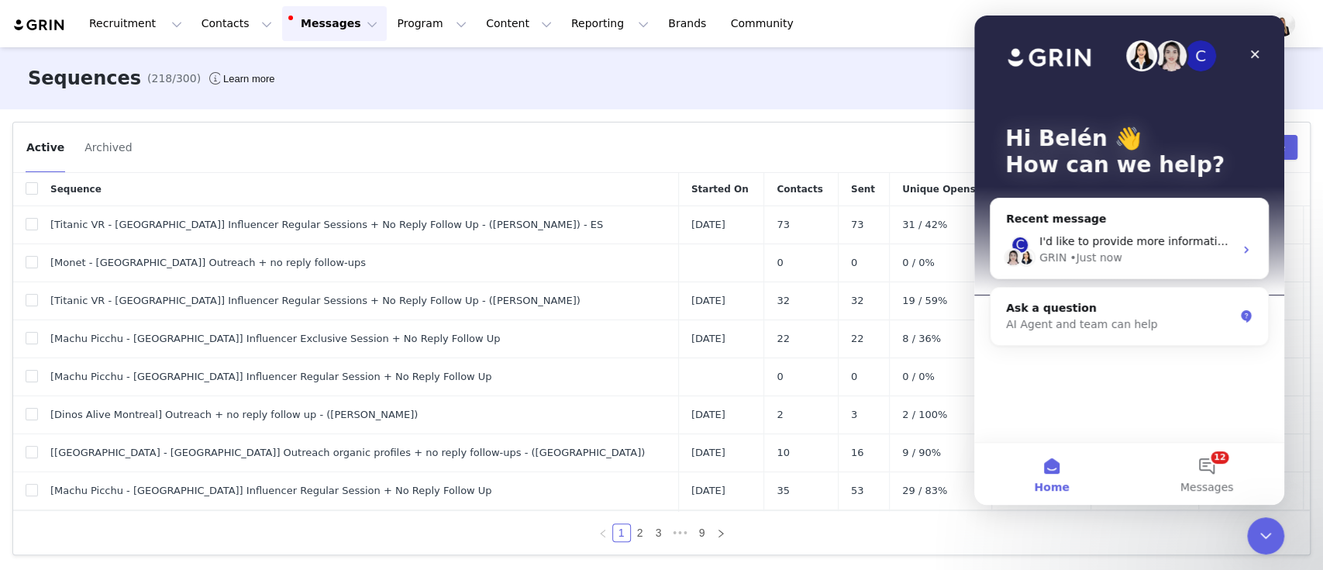
scroll to position [0, 0]
click at [1264, 522] on div "Close Intercom Messenger" at bounding box center [1263, 533] width 37 height 37
